Goal: Task Accomplishment & Management: Manage account settings

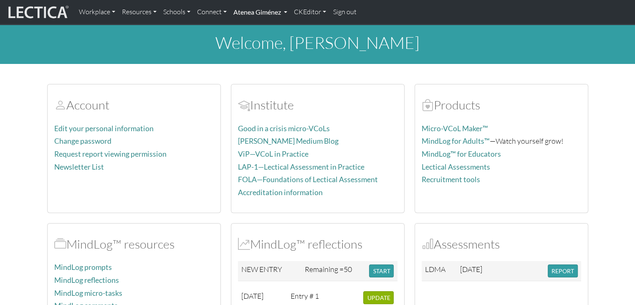
click at [260, 18] on link "Atenea Giménez" at bounding box center [260, 12] width 61 height 18
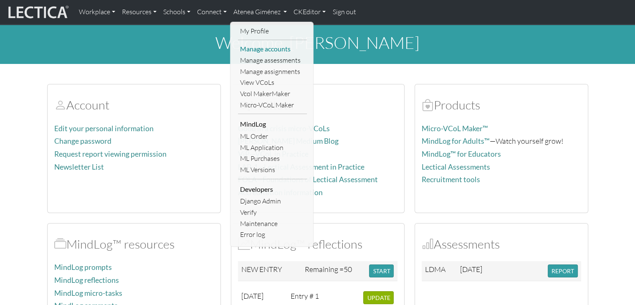
click at [264, 49] on link "Manage accounts" at bounding box center [272, 48] width 69 height 11
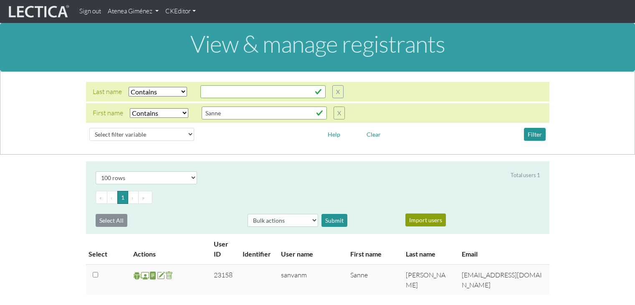
select select "icontains"
select select "100"
drag, startPoint x: 247, startPoint y: 112, endPoint x: 180, endPoint y: 111, distance: 66.8
click at [180, 111] on div "First name Select filter Equals Does not equal Contains Does not contain Starts…" at bounding box center [219, 113] width 252 height 13
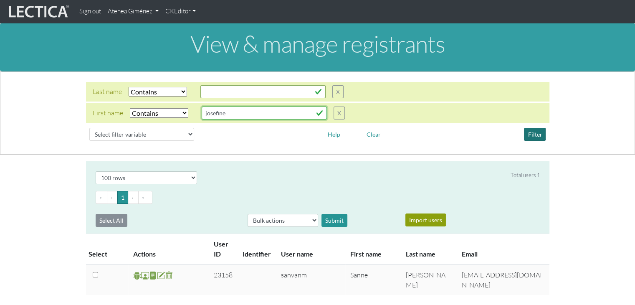
type input "josefine"
click at [538, 132] on button "Filter" at bounding box center [535, 134] width 22 height 13
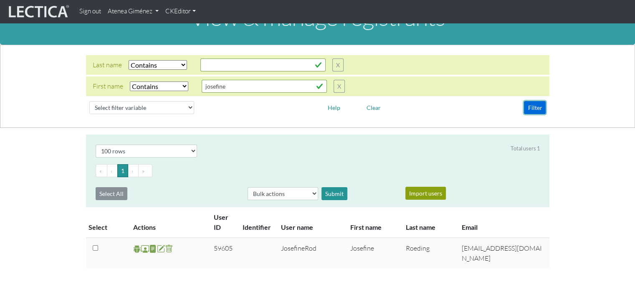
scroll to position [42, 0]
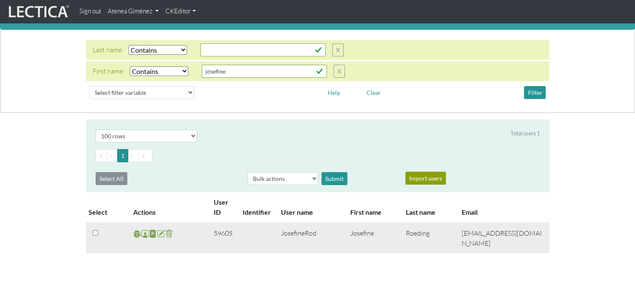
click at [142, 235] on span at bounding box center [145, 234] width 8 height 10
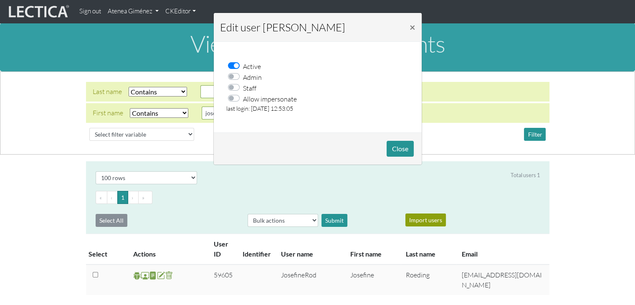
click at [243, 97] on label "Allow impersonate" at bounding box center [270, 98] width 54 height 11
click at [233, 97] on input "Allow impersonate" at bounding box center [236, 97] width 7 height 8
checkbox input "true"
click at [396, 143] on button "Close" at bounding box center [400, 149] width 27 height 16
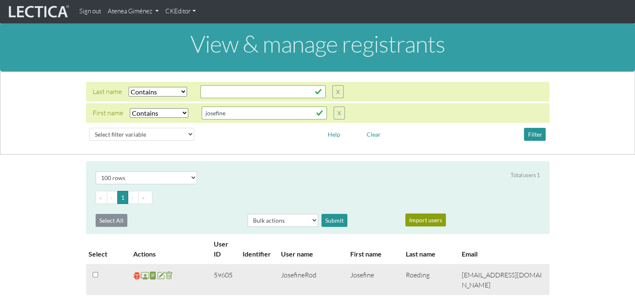
click at [135, 274] on span at bounding box center [137, 276] width 8 height 10
